Goal: Task Accomplishment & Management: Complete application form

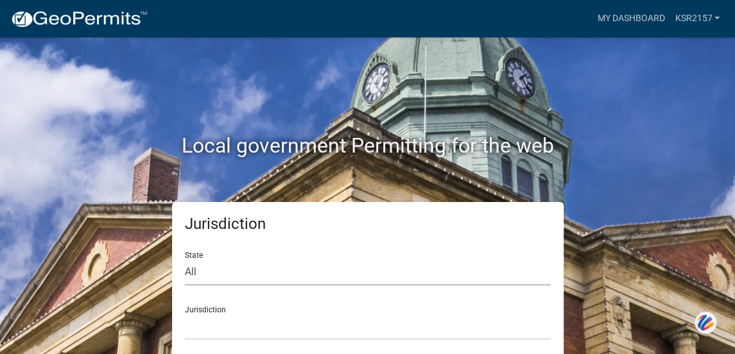
click at [373, 278] on select "All [US_STATE] [US_STATE] [US_STATE] [US_STATE] [US_STATE] [US_STATE] [US_STATE…" at bounding box center [368, 272] width 366 height 26
select select "[US_STATE]"
click at [185, 259] on select "All [US_STATE] [US_STATE] [US_STATE] [US_STATE] [US_STATE] [US_STATE] [US_STATE…" at bounding box center [368, 272] width 366 height 26
click at [232, 327] on select "City of [GEOGRAPHIC_DATA], [US_STATE] City of [GEOGRAPHIC_DATA], [US_STATE] Cit…" at bounding box center [368, 327] width 366 height 26
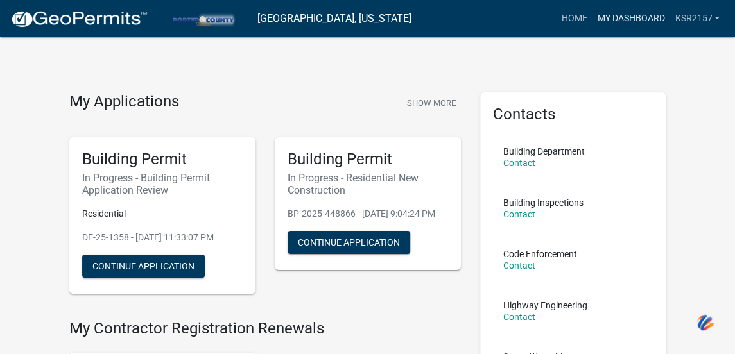
click at [638, 17] on link "My Dashboard" at bounding box center [630, 18] width 78 height 24
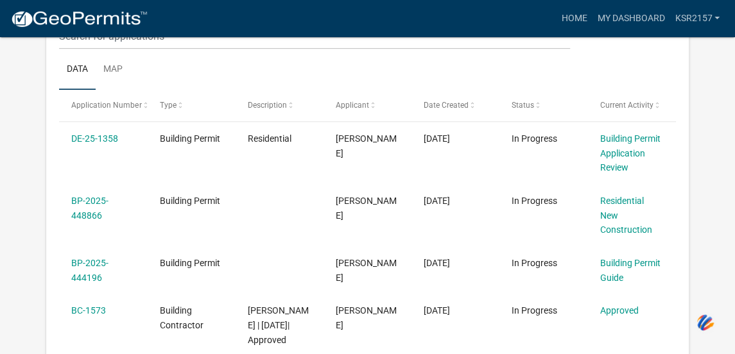
scroll to position [174, 0]
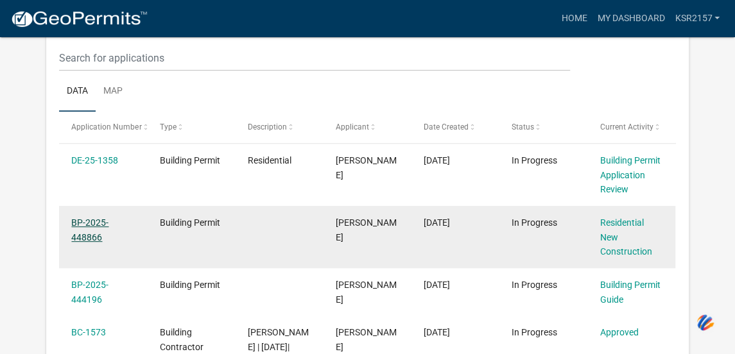
click at [90, 232] on link "BP-2025-448866" at bounding box center [89, 229] width 37 height 25
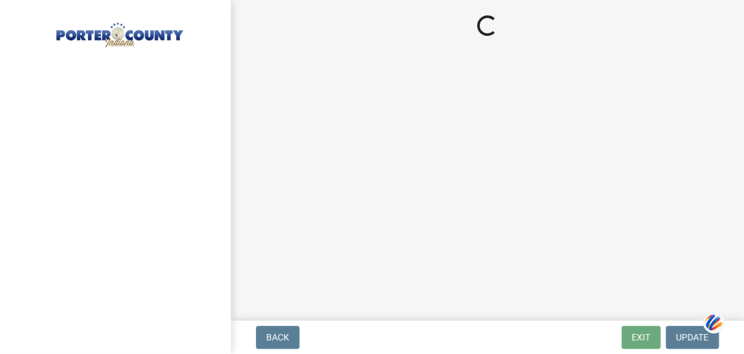
select select "9e518564-4428-4eb4-941b-0b1ac8082854"
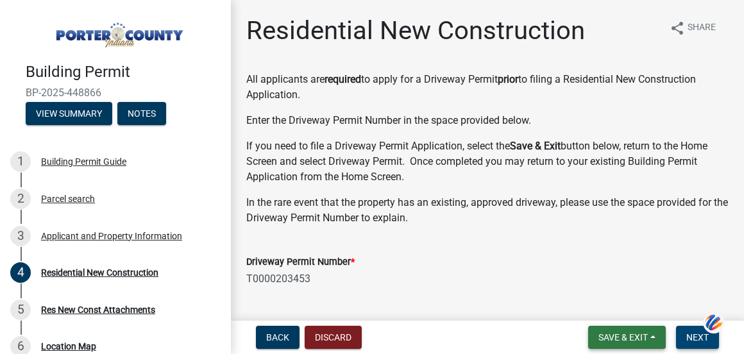
drag, startPoint x: 642, startPoint y: 346, endPoint x: 684, endPoint y: 344, distance: 42.4
click at [684, 344] on form "Save & Exit Save Save & Exit Next" at bounding box center [653, 337] width 141 height 23
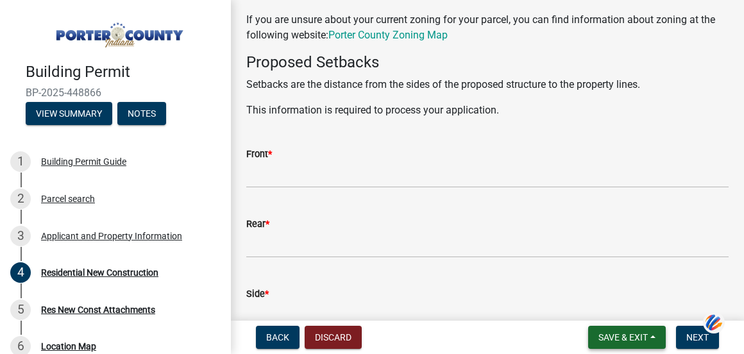
scroll to position [1214, 0]
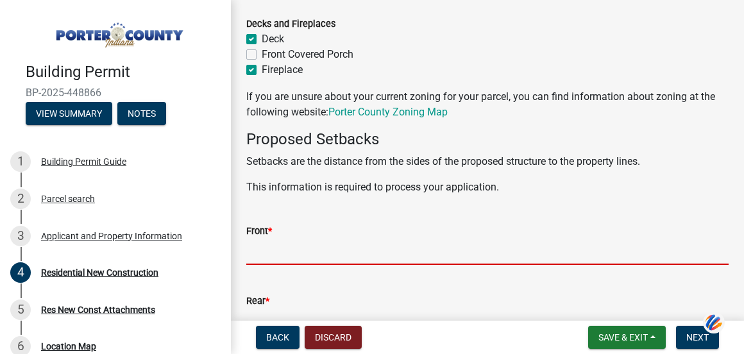
click at [271, 247] on input "Front *" at bounding box center [487, 252] width 482 height 26
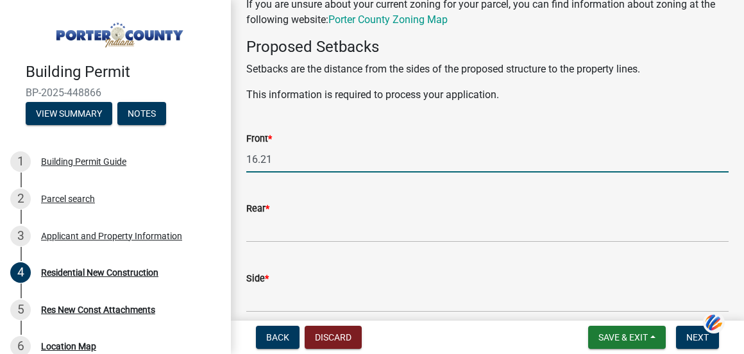
scroll to position [1317, 0]
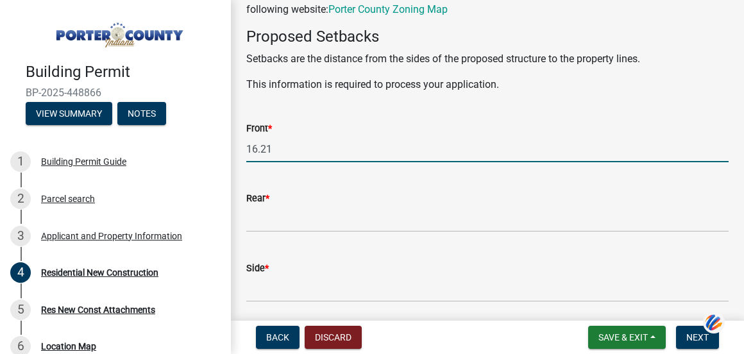
type input "16.21"
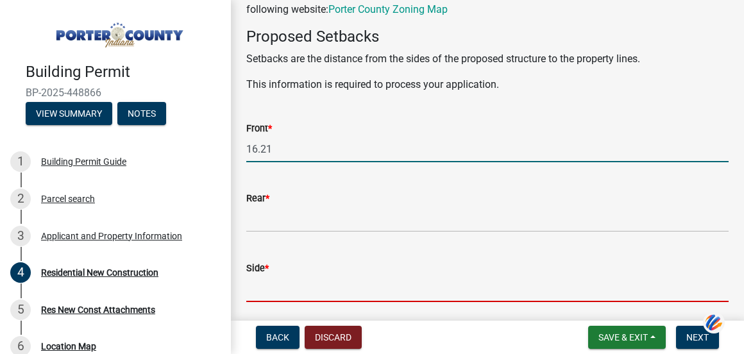
drag, startPoint x: 608, startPoint y: 298, endPoint x: 435, endPoint y: 264, distance: 175.8
click at [597, 298] on input "Side *" at bounding box center [487, 289] width 482 height 26
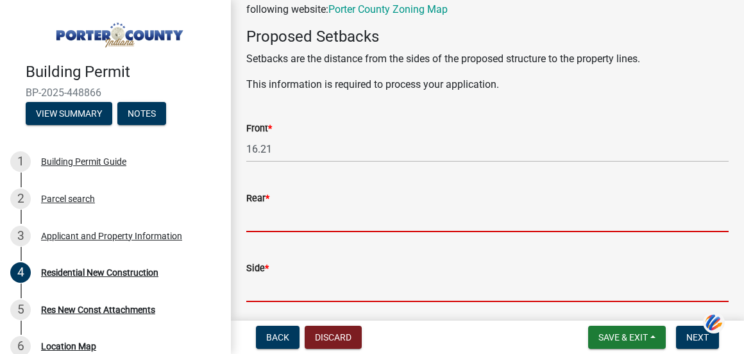
click at [334, 214] on input "Rear *" at bounding box center [487, 219] width 482 height 26
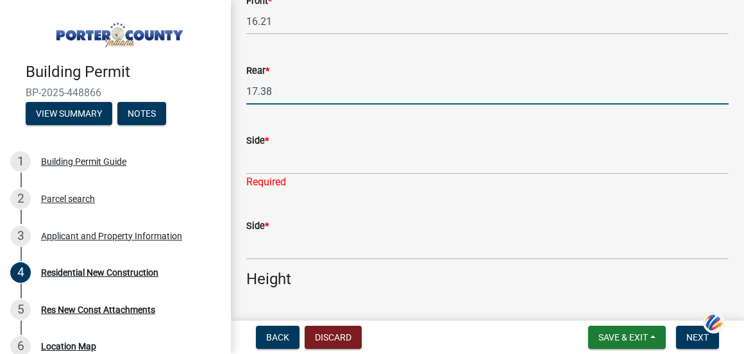
scroll to position [1445, 0]
type input "17.38"
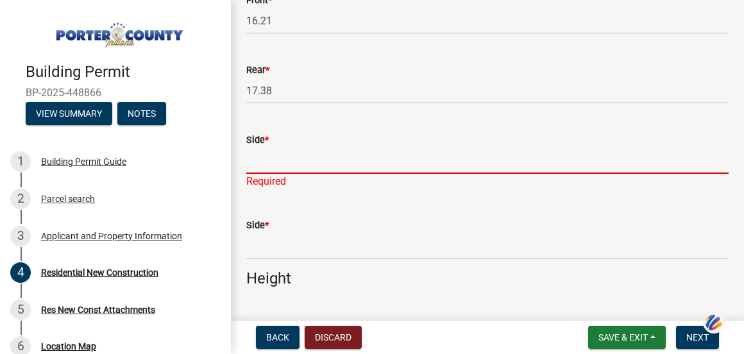
click at [337, 160] on input "Side *" at bounding box center [487, 161] width 482 height 26
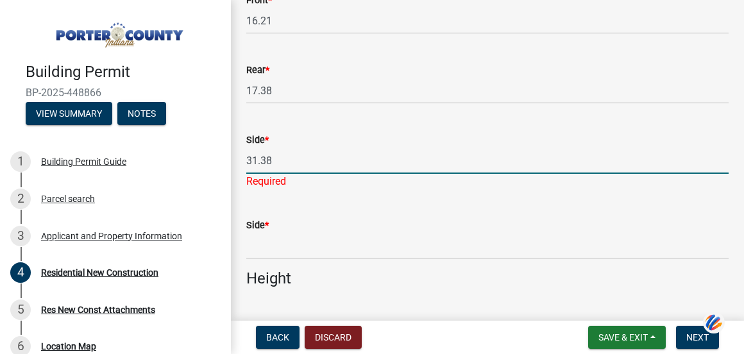
type input "31.38"
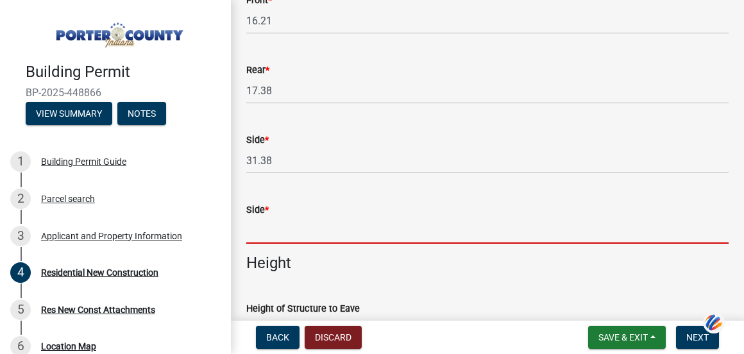
click at [468, 236] on input "Side *" at bounding box center [487, 230] width 482 height 26
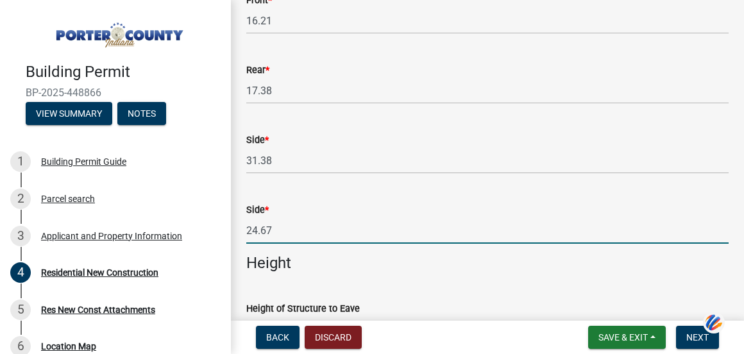
type input "24.67"
click at [498, 267] on h4 "Height" at bounding box center [487, 263] width 482 height 19
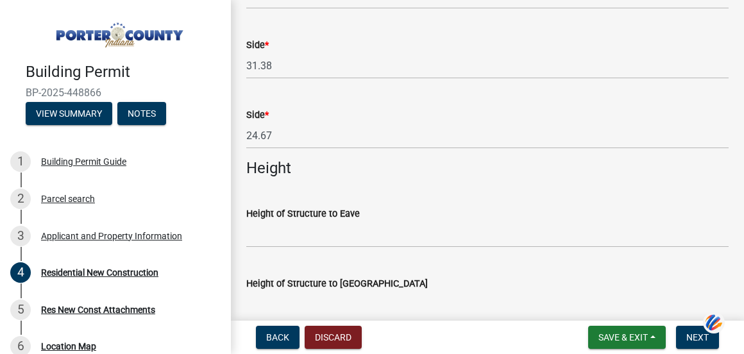
scroll to position [1625, 0]
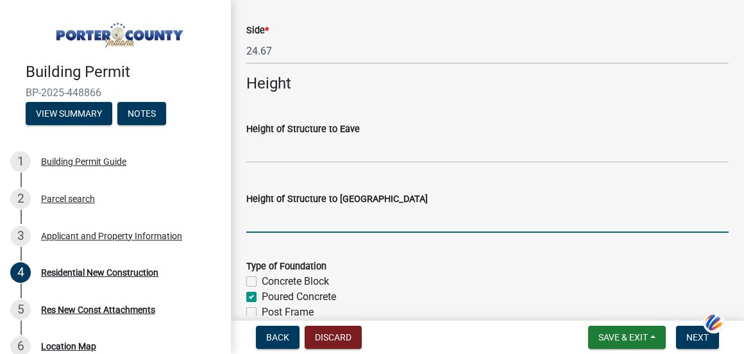
click at [275, 224] on input "Height of Structure to [GEOGRAPHIC_DATA]" at bounding box center [487, 220] width 482 height 26
type input "28"
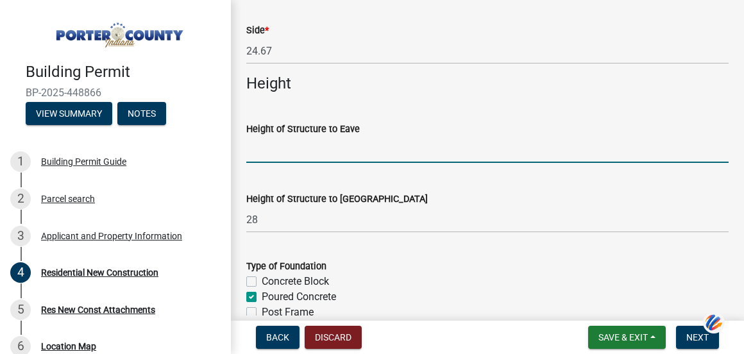
click at [260, 148] on input "Height of Structure to Eave" at bounding box center [487, 150] width 482 height 26
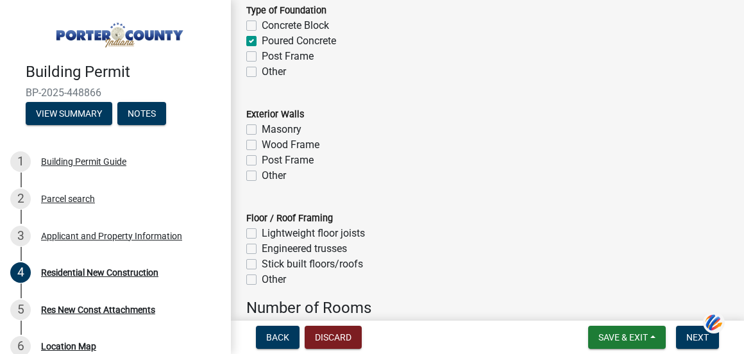
scroll to position [1882, 0]
type input "20"
click at [262, 146] on label "Wood Frame" at bounding box center [291, 144] width 58 height 15
click at [262, 145] on input "Wood Frame" at bounding box center [266, 141] width 8 height 8
checkbox input "true"
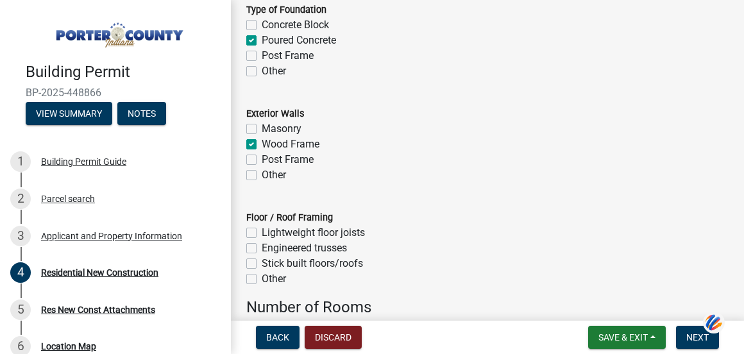
checkbox input "false"
checkbox input "true"
checkbox input "false"
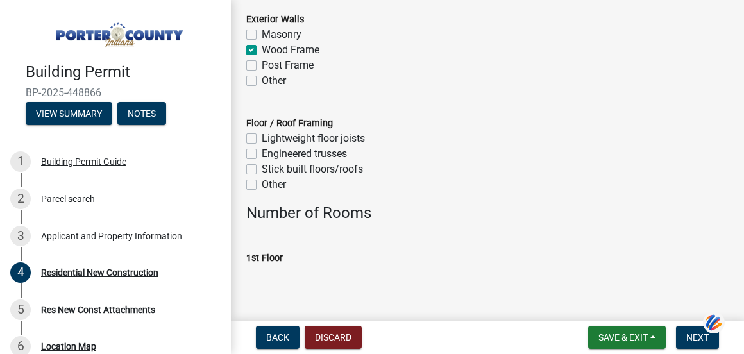
scroll to position [1925, 0]
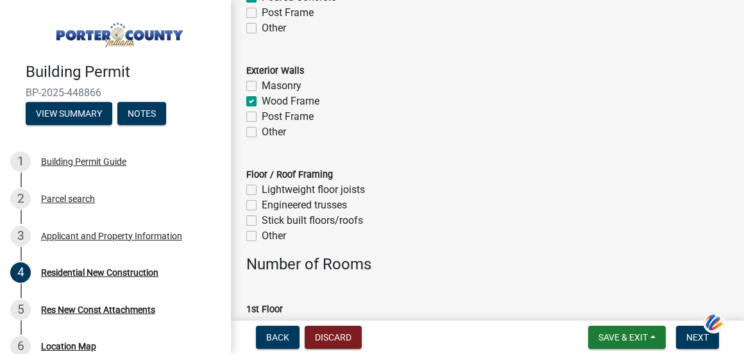
click at [262, 189] on label "Lightweight floor joists" at bounding box center [313, 189] width 103 height 15
click at [262, 189] on input "Lightweight floor joists" at bounding box center [266, 186] width 8 height 8
checkbox input "true"
checkbox input "false"
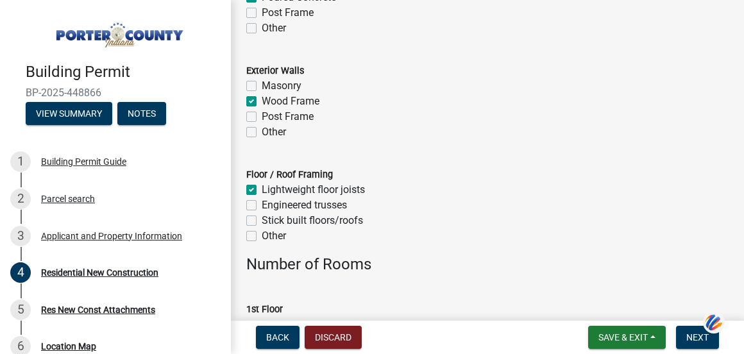
checkbox input "false"
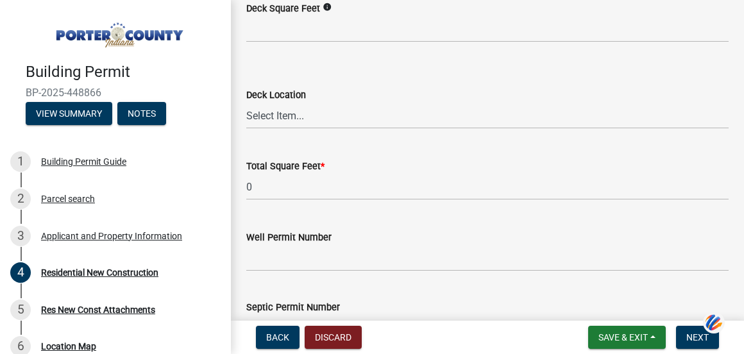
scroll to position [3558, 0]
